Goal: Find specific page/section: Find specific page/section

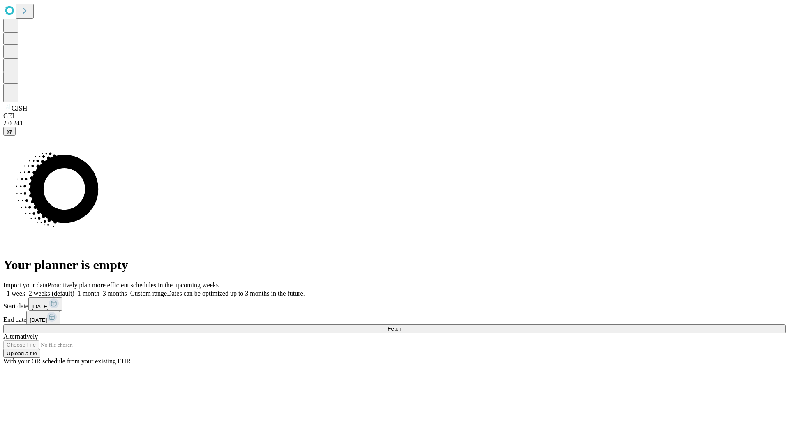
click at [401, 325] on span "Fetch" at bounding box center [394, 328] width 14 height 6
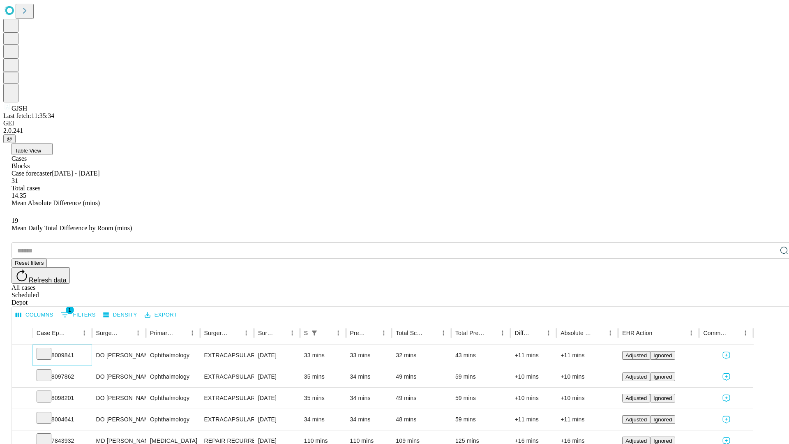
click at [48, 349] on icon at bounding box center [44, 353] width 8 height 8
